Goal: Information Seeking & Learning: Learn about a topic

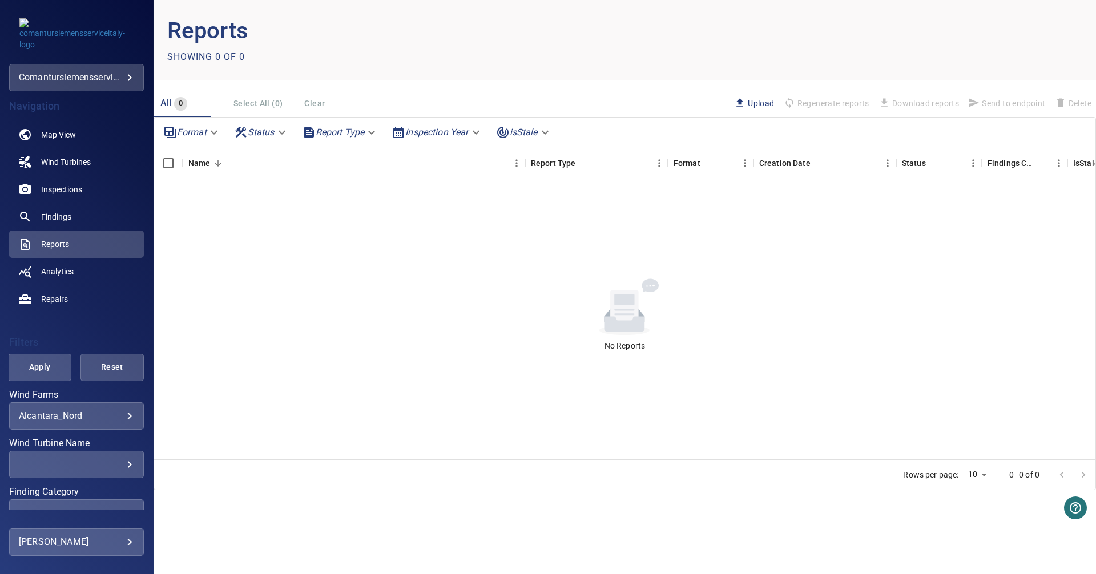
click at [87, 417] on body "**********" at bounding box center [548, 287] width 1096 height 574
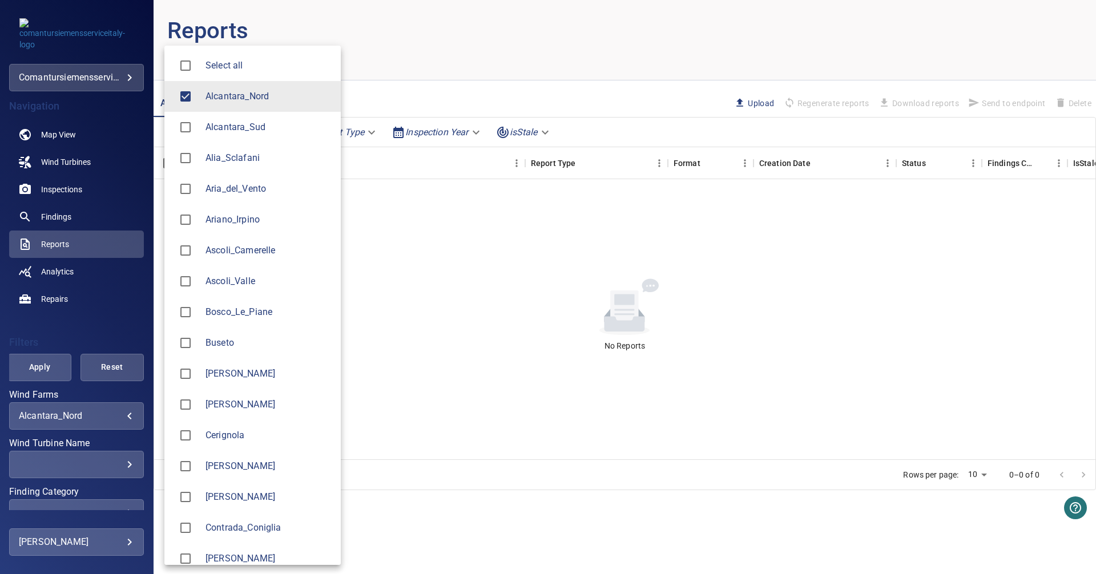
click at [227, 93] on span "Alcantara_Nord" at bounding box center [268, 97] width 126 height 14
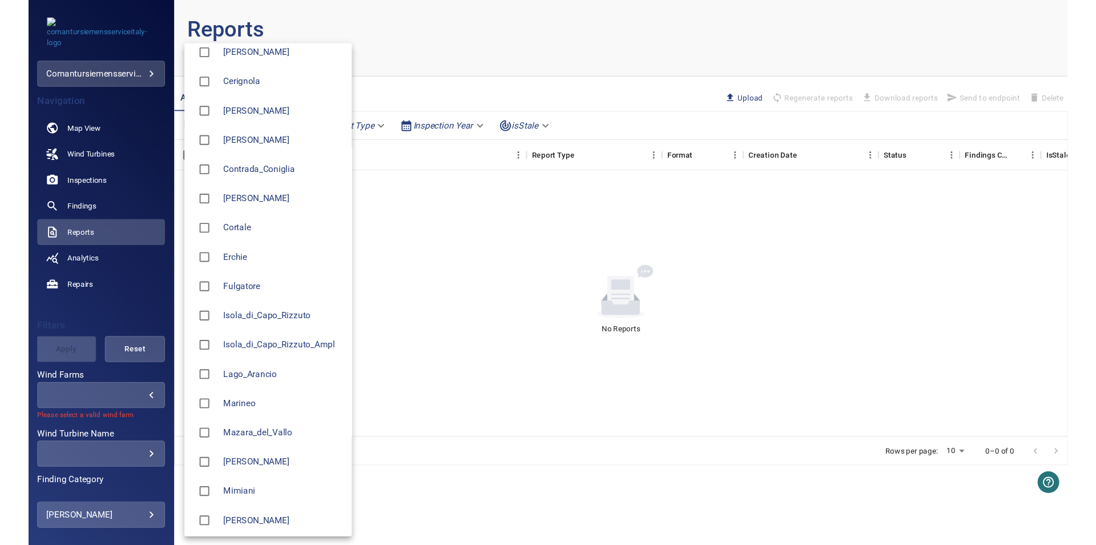
scroll to position [349, 0]
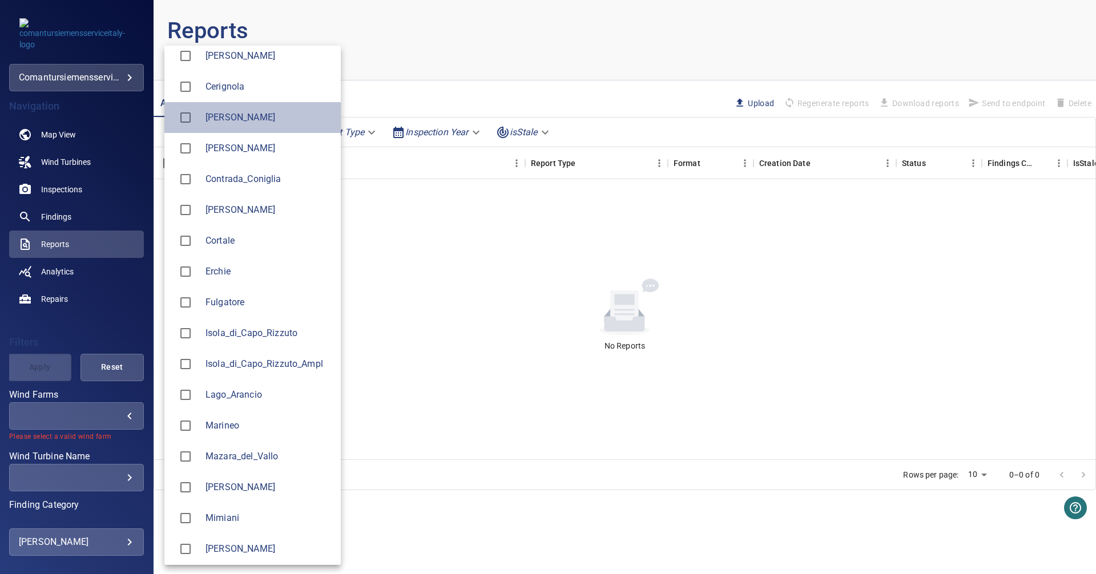
click at [221, 113] on span "[PERSON_NAME]" at bounding box center [268, 118] width 126 height 14
type input "*******"
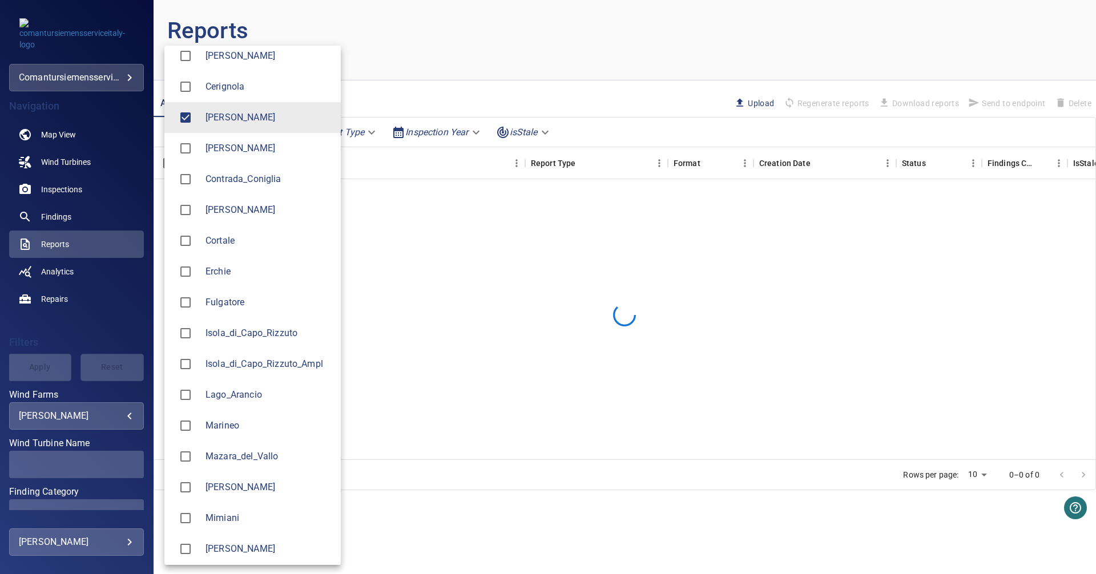
click at [106, 332] on div at bounding box center [548, 287] width 1096 height 574
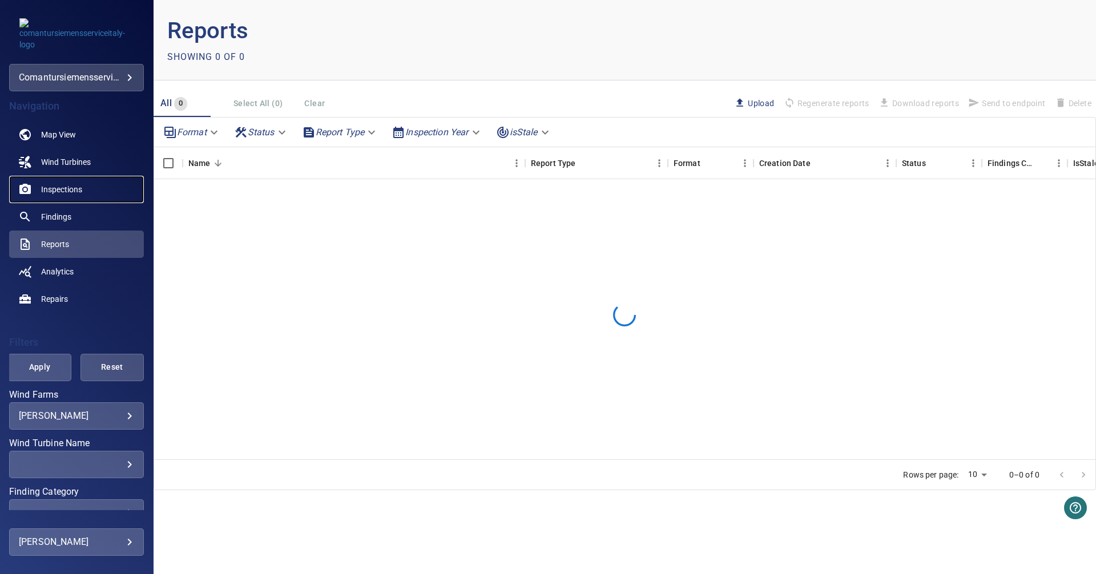
click at [50, 196] on link "Inspections" at bounding box center [76, 189] width 135 height 27
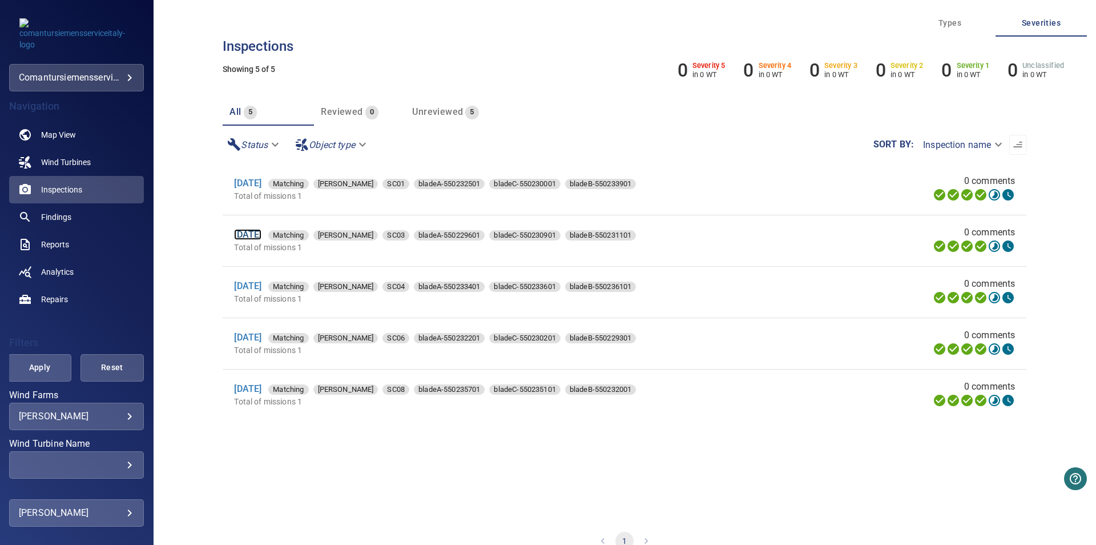
click at [261, 238] on link "[DATE]" at bounding box center [247, 234] width 27 height 11
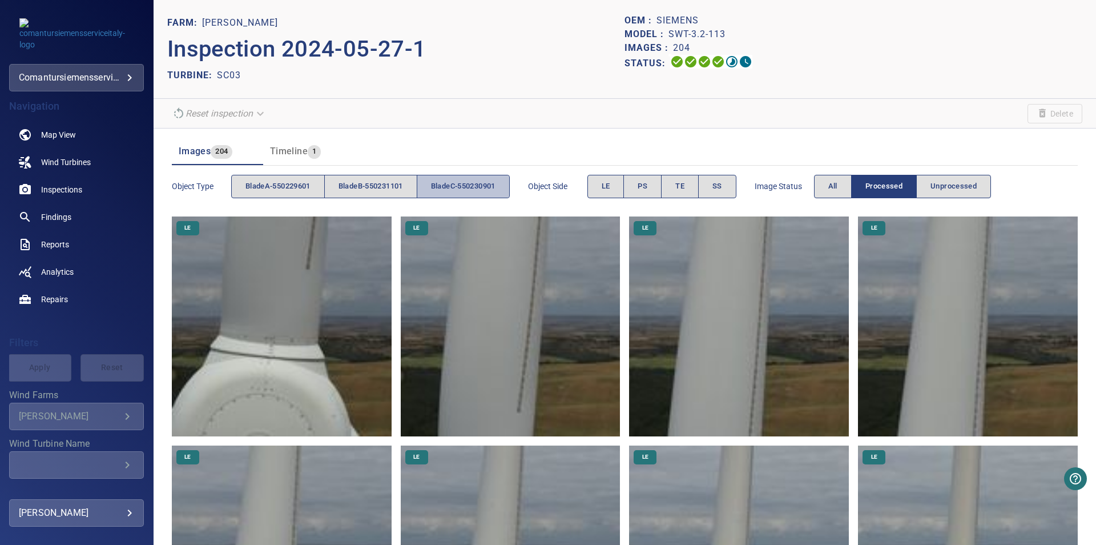
click at [466, 186] on span "bladeC-550230901" at bounding box center [463, 186] width 64 height 13
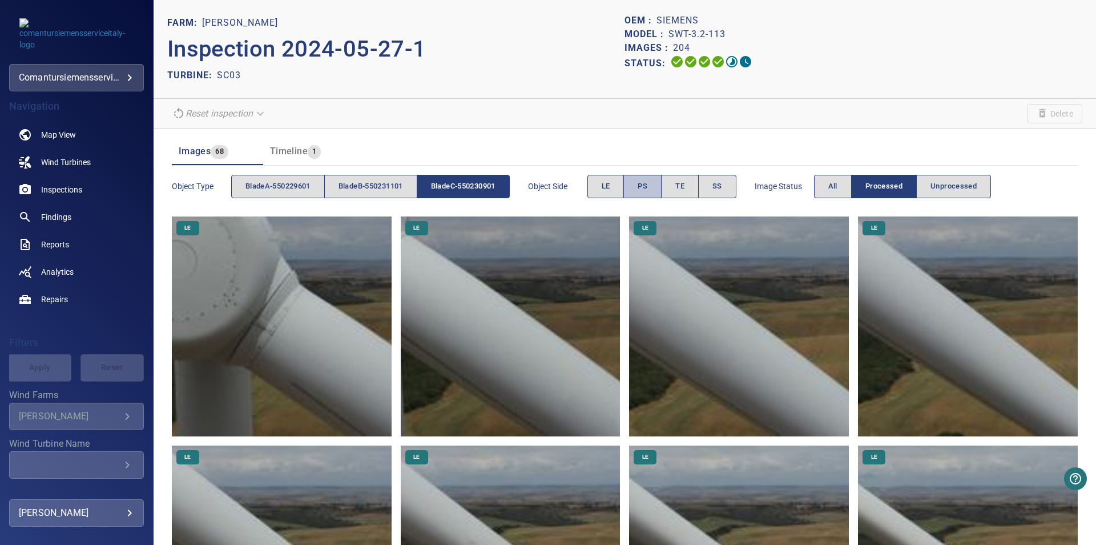
click at [662, 191] on button "PS" at bounding box center [642, 186] width 38 height 23
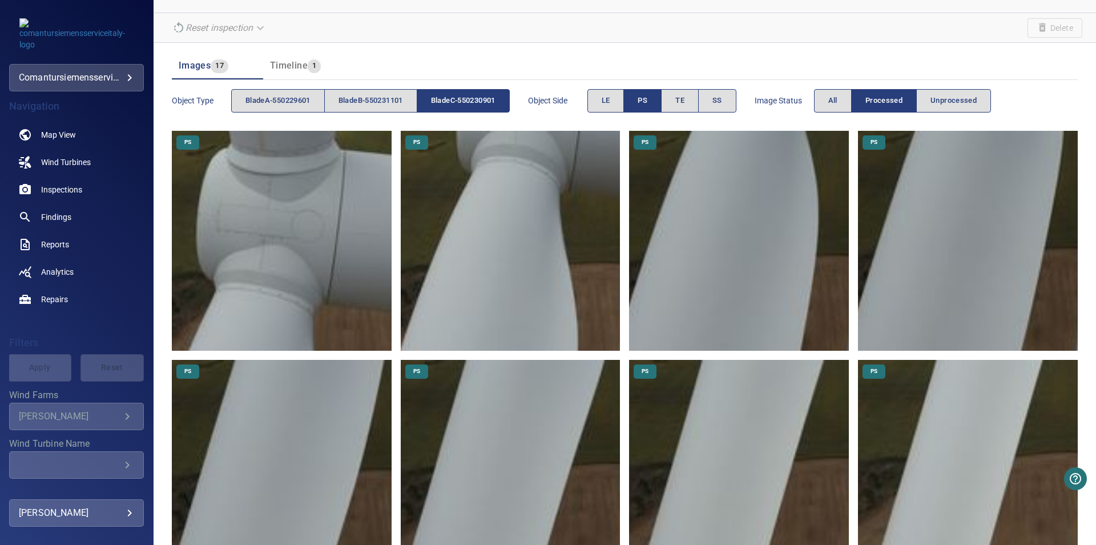
scroll to position [86, 0]
click at [505, 262] on img at bounding box center [511, 241] width 220 height 220
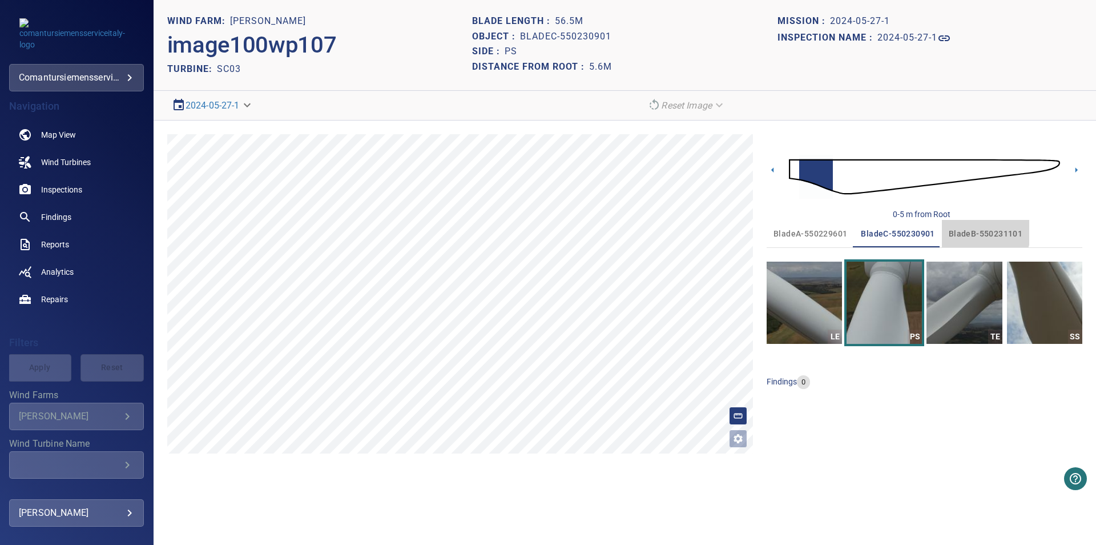
click at [974, 229] on span "bladeB-550231101" at bounding box center [986, 234] width 74 height 14
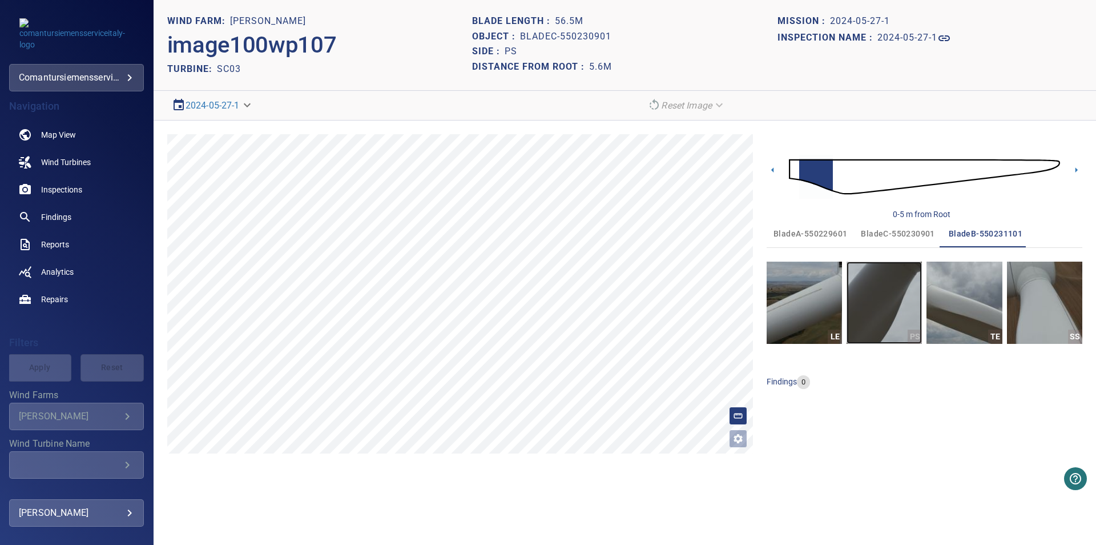
click at [892, 333] on img "button" at bounding box center [883, 302] width 75 height 82
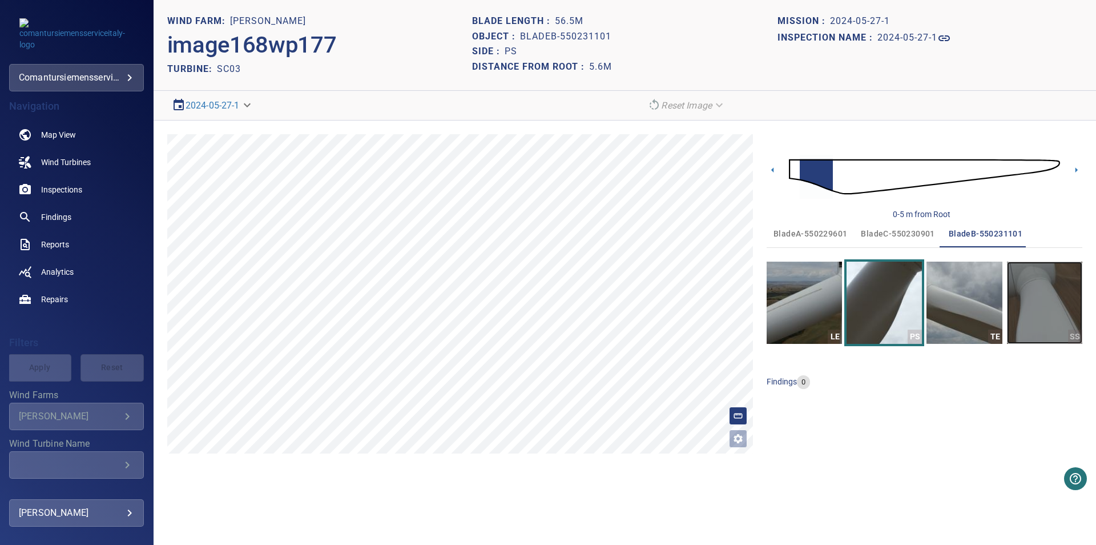
click at [1026, 304] on img "button" at bounding box center [1044, 302] width 75 height 82
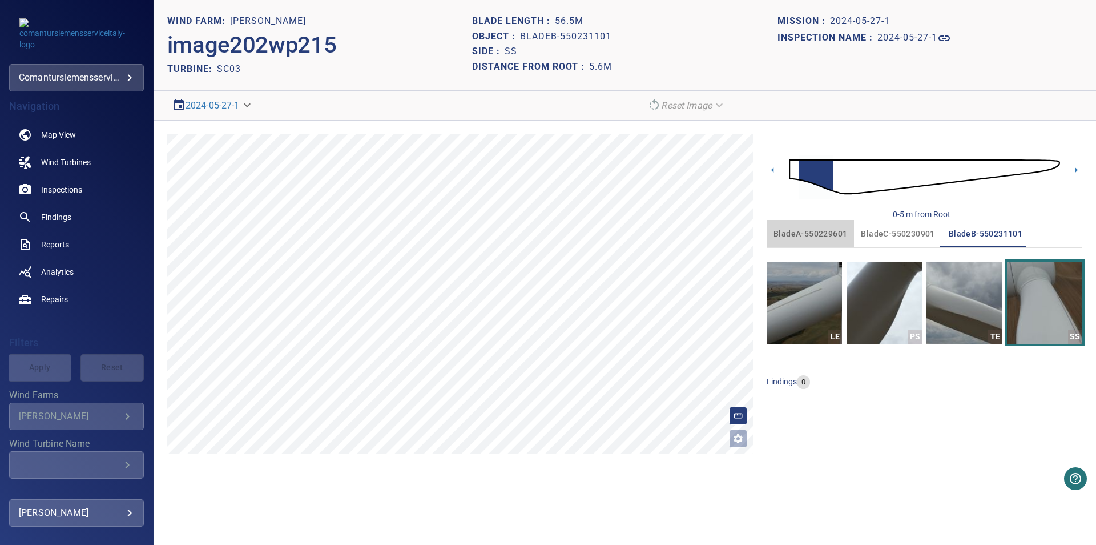
click at [817, 240] on span "bladeA-550229601" at bounding box center [810, 234] width 74 height 14
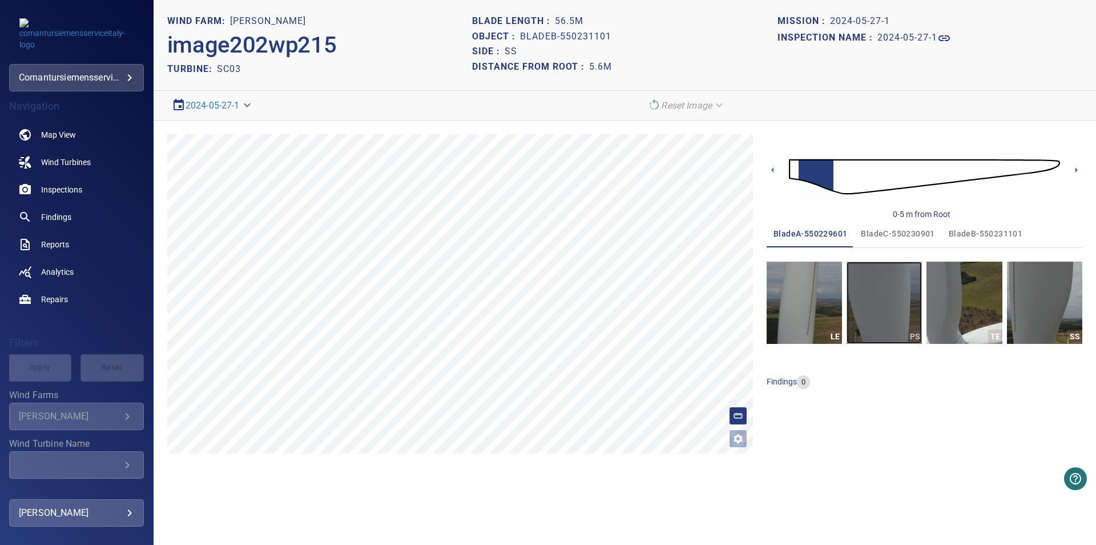
click at [877, 286] on img "button" at bounding box center [883, 302] width 75 height 82
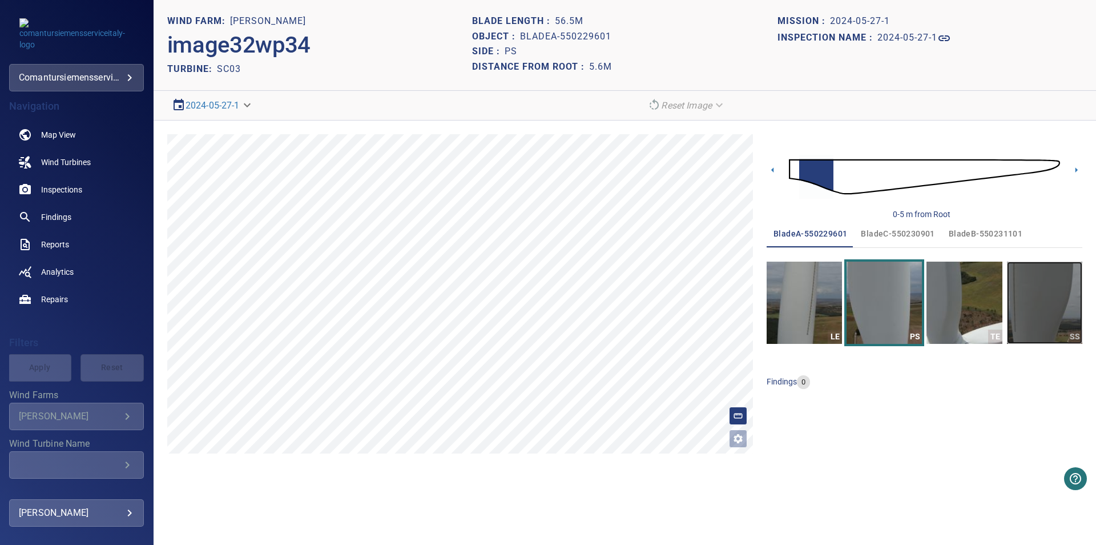
click at [1028, 314] on img "button" at bounding box center [1044, 302] width 75 height 82
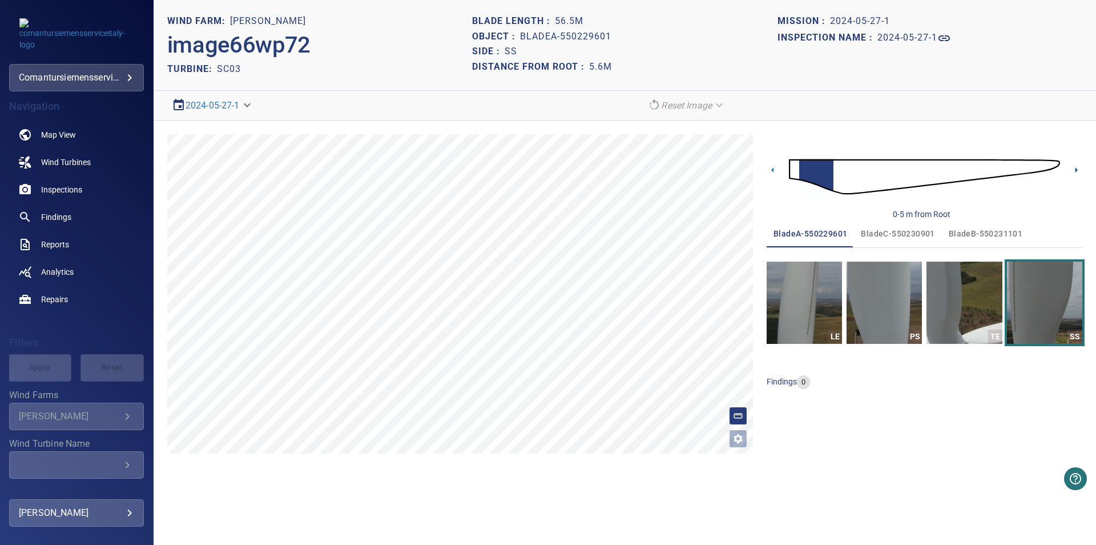
click at [1079, 170] on icon at bounding box center [1076, 170] width 12 height 12
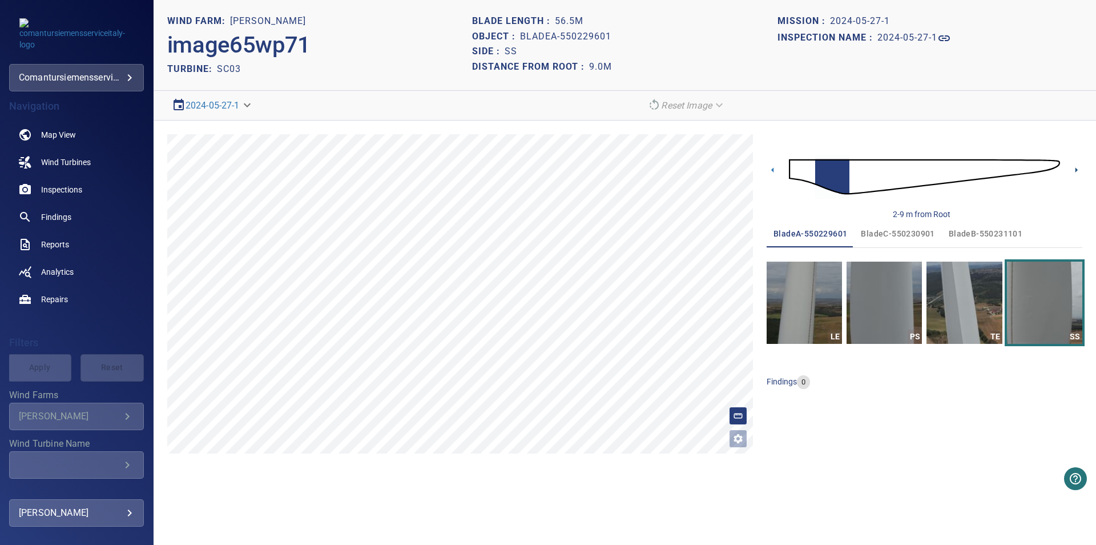
click at [1079, 170] on icon at bounding box center [1076, 170] width 12 height 12
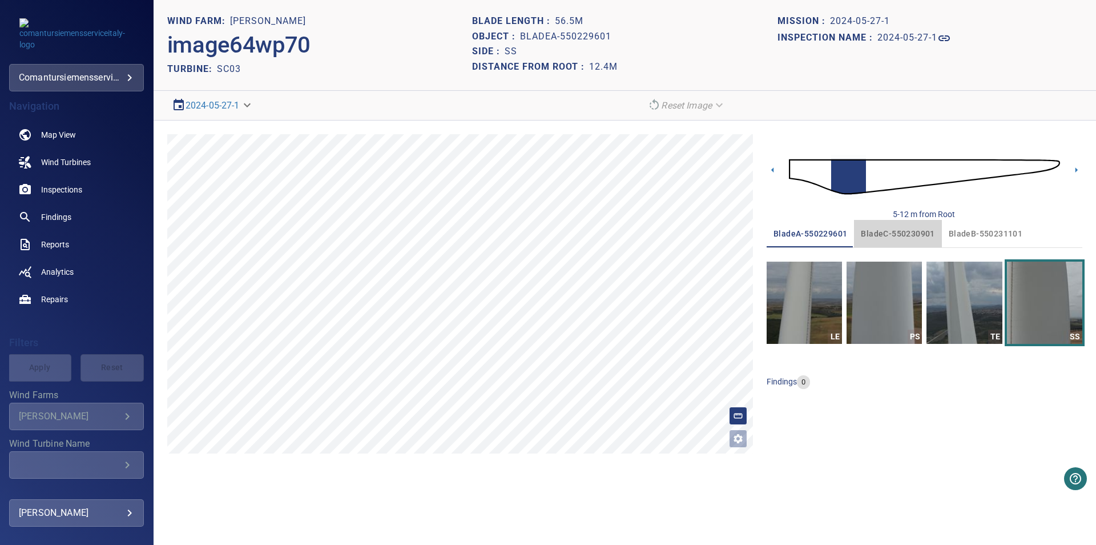
click at [905, 242] on button "bladeC-550230901" at bounding box center [897, 233] width 87 height 27
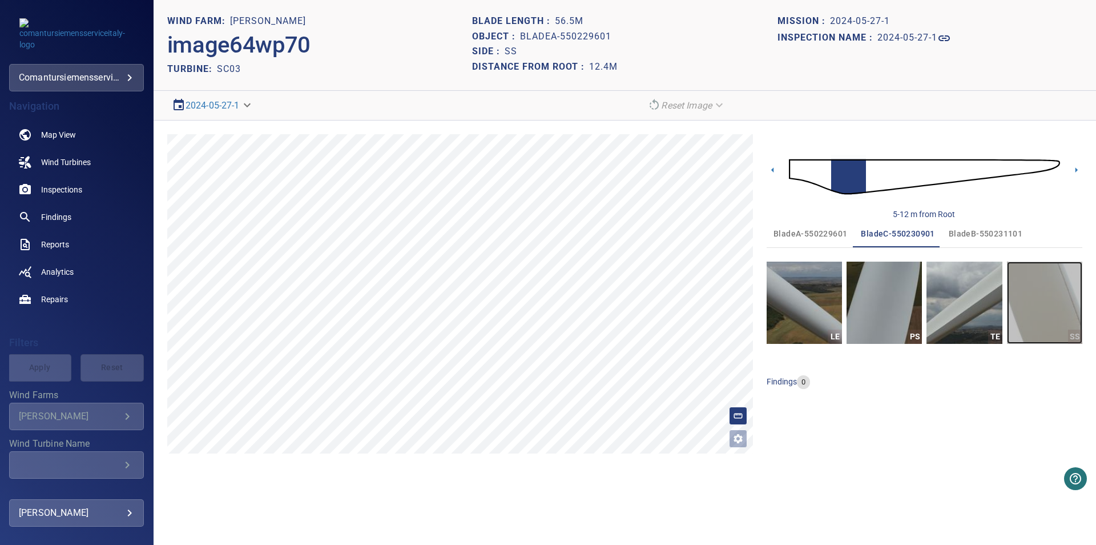
click at [1057, 293] on img "button" at bounding box center [1044, 302] width 75 height 82
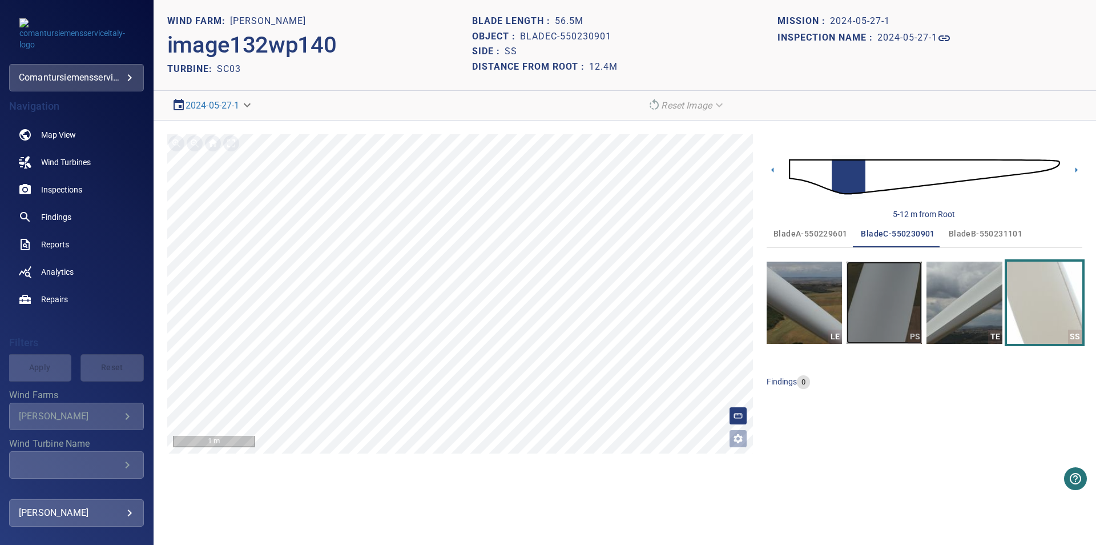
click at [886, 284] on img "button" at bounding box center [883, 302] width 75 height 82
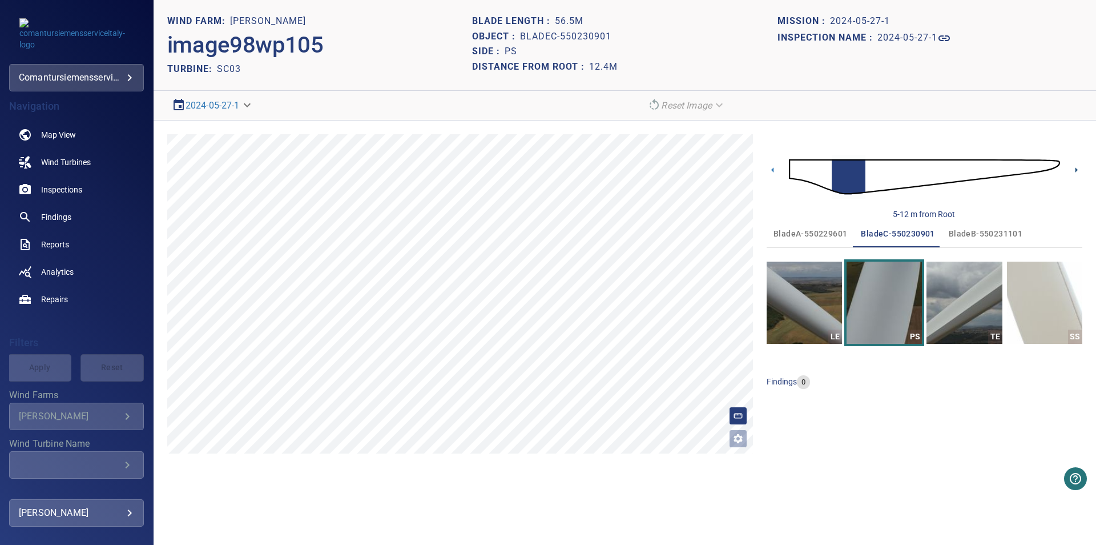
click at [1078, 170] on icon at bounding box center [1076, 170] width 12 height 12
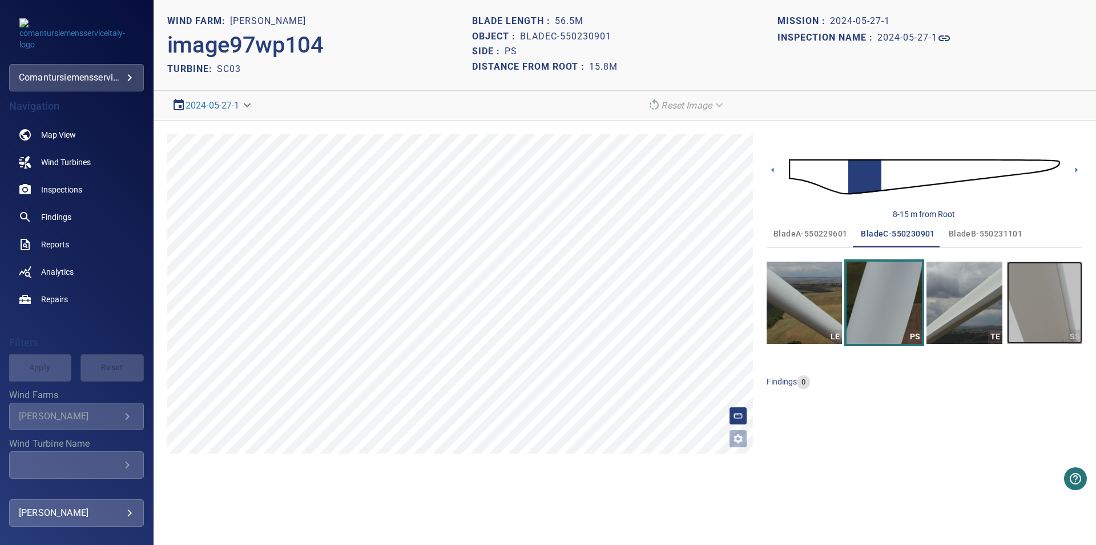
click at [1047, 271] on img "button" at bounding box center [1044, 302] width 75 height 82
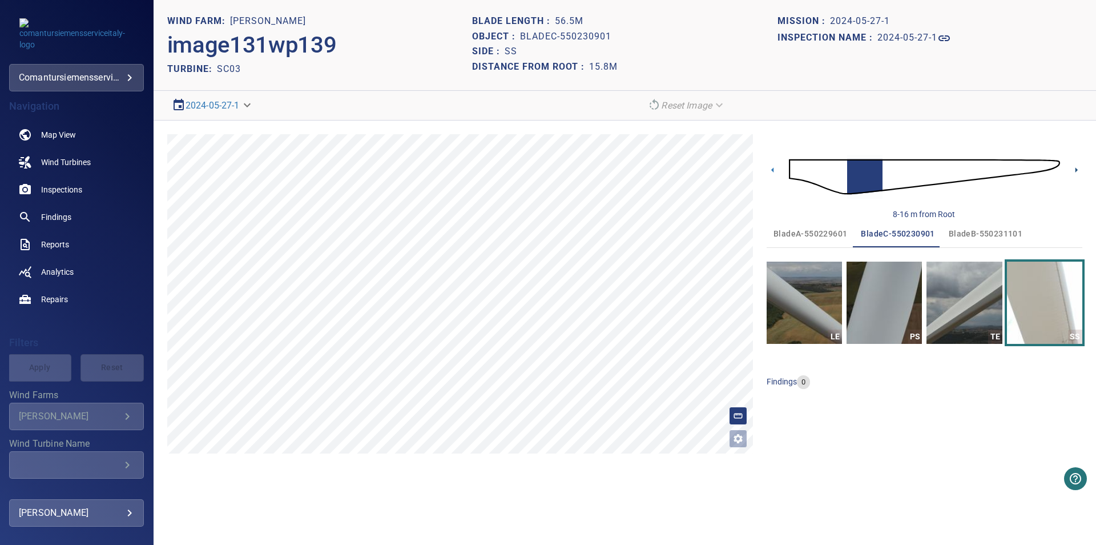
click at [1070, 167] on icon at bounding box center [1076, 170] width 12 height 12
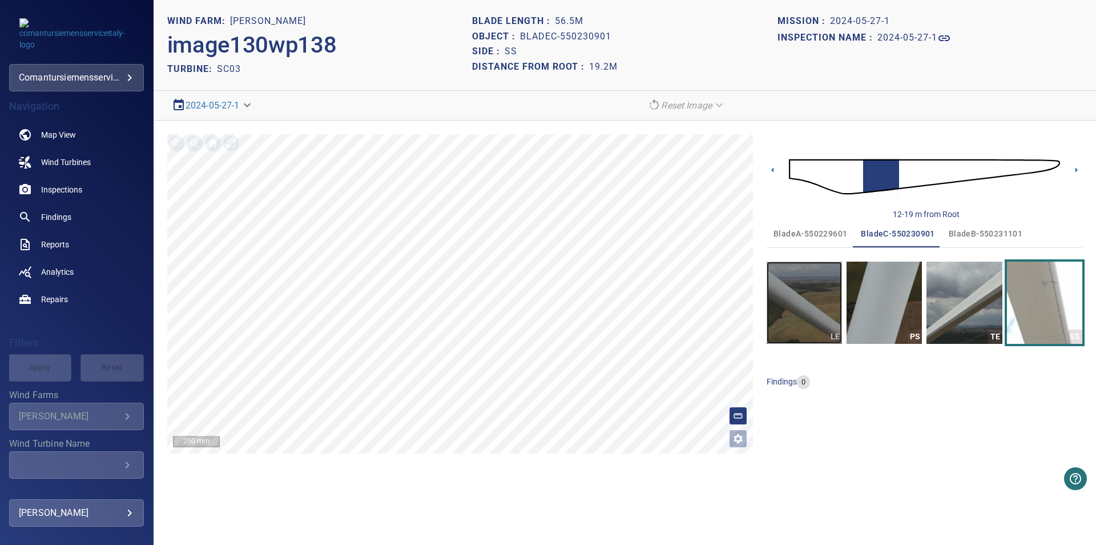
click at [795, 312] on img "button" at bounding box center [804, 302] width 75 height 82
